Goal: Information Seeking & Learning: Learn about a topic

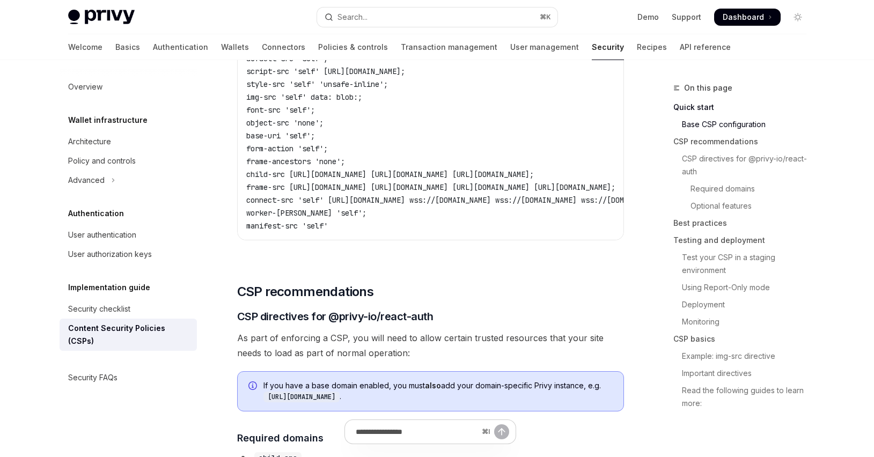
type textarea "*"
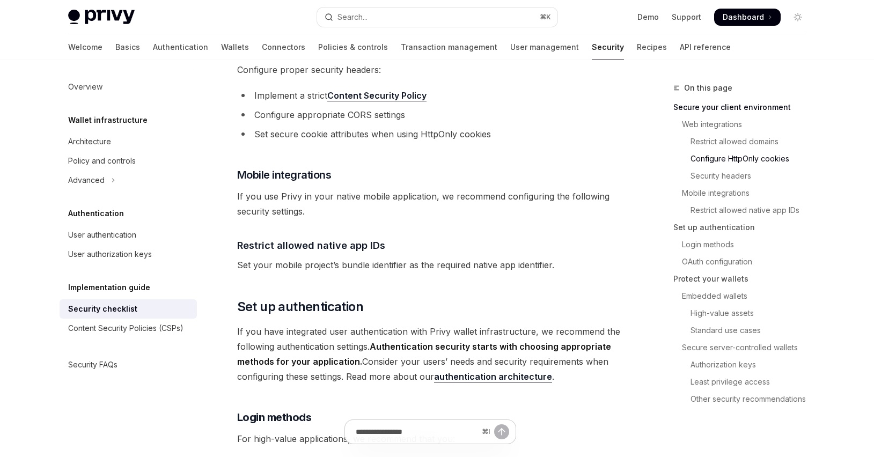
scroll to position [587, 0]
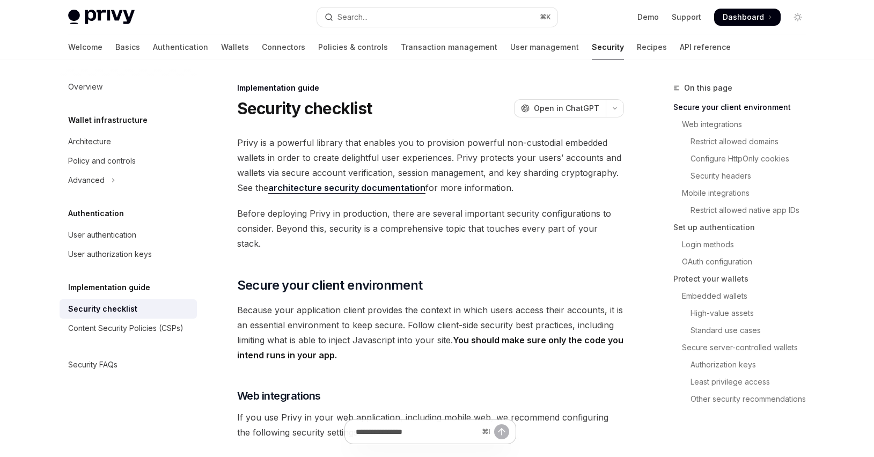
click at [434, 110] on div "Security checklist OpenAI Open in ChatGPT" at bounding box center [430, 108] width 387 height 19
